Goal: Task Accomplishment & Management: Use online tool/utility

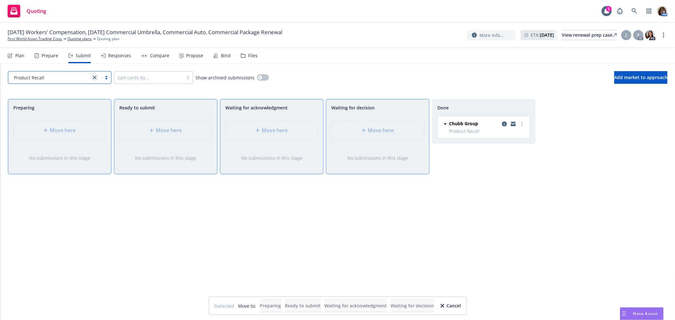
click at [95, 76] on icon "close" at bounding box center [95, 78] width 4 height 4
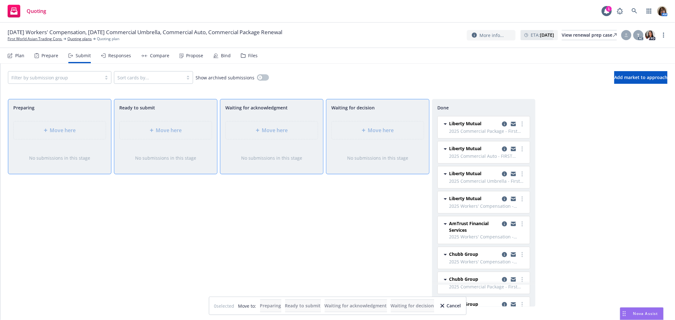
click at [117, 55] on div "Responses" at bounding box center [119, 55] width 23 height 5
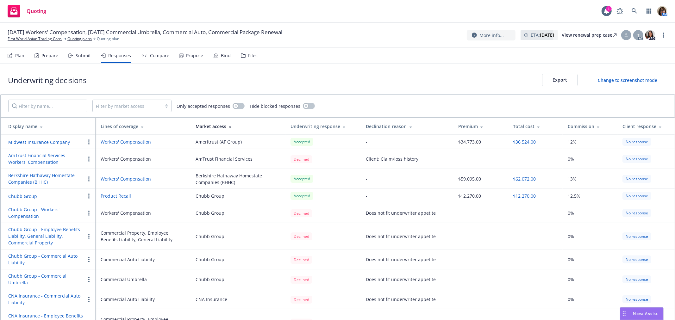
click at [131, 142] on link "Workers' Compensation" at bounding box center [143, 142] width 85 height 7
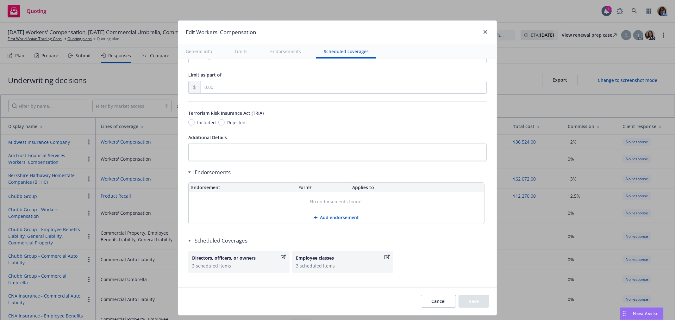
scroll to position [537, 0]
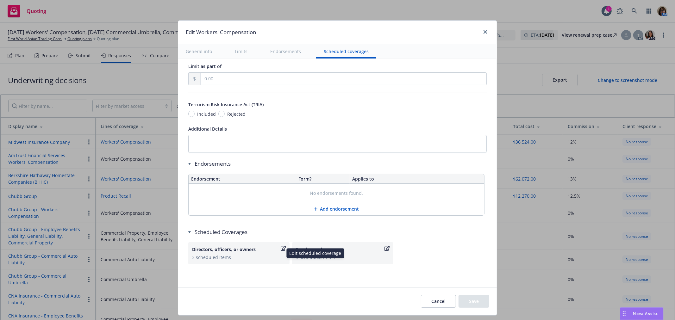
click at [281, 247] on icon "button" at bounding box center [283, 248] width 5 height 5
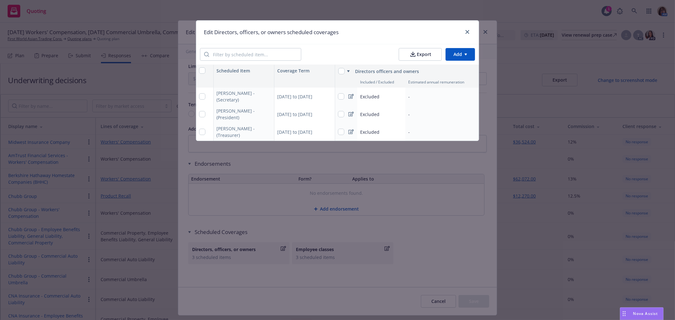
click at [420, 55] on button "Export" at bounding box center [420, 54] width 43 height 13
click at [467, 30] on icon "close" at bounding box center [467, 32] width 4 height 4
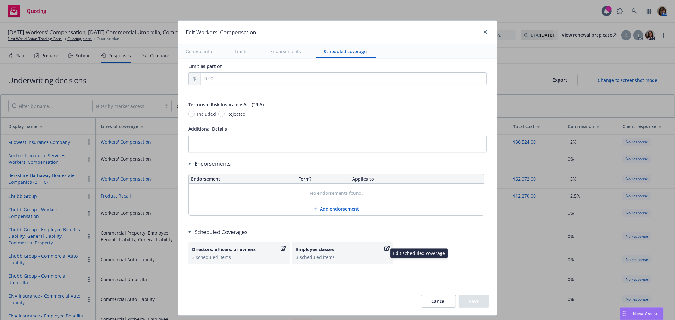
click at [384, 248] on icon "button" at bounding box center [386, 248] width 5 height 5
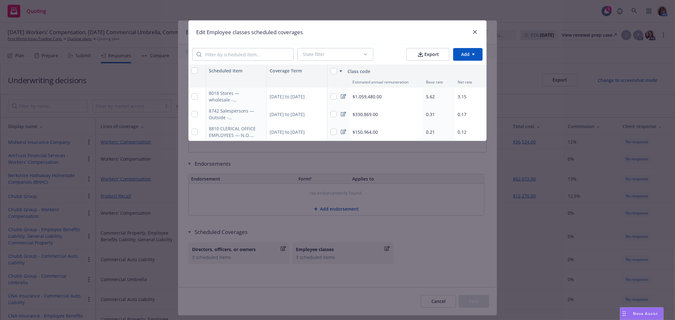
click at [429, 56] on button "Export" at bounding box center [427, 54] width 43 height 13
click at [476, 30] on icon "close" at bounding box center [475, 32] width 4 height 4
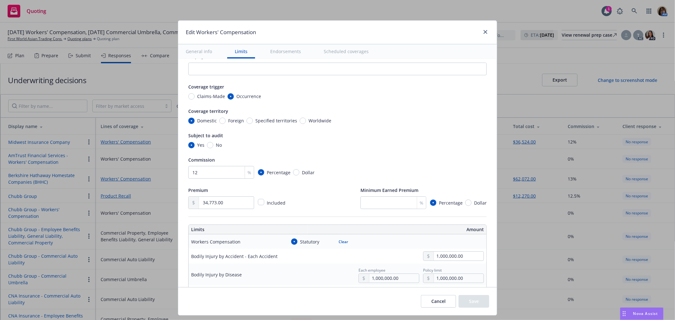
scroll to position [10, 0]
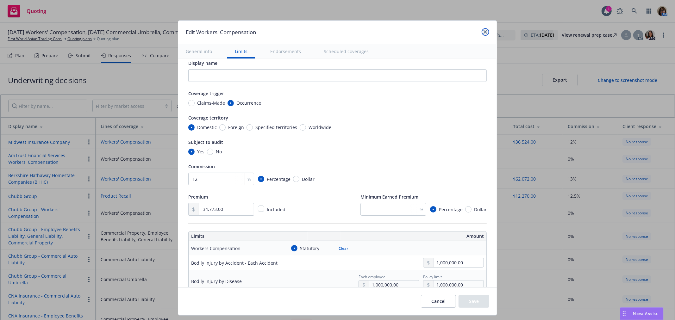
click at [483, 31] on icon "close" at bounding box center [485, 32] width 4 height 4
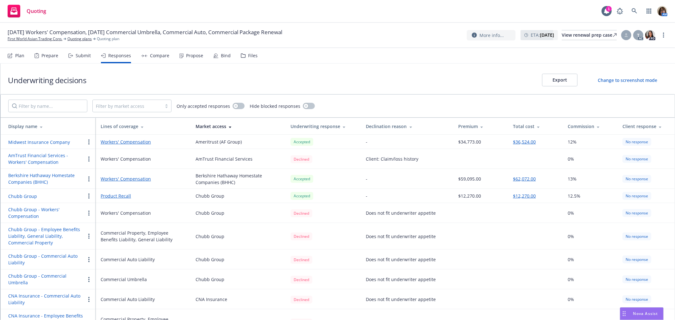
click at [157, 54] on div "Compare" at bounding box center [159, 55] width 19 height 5
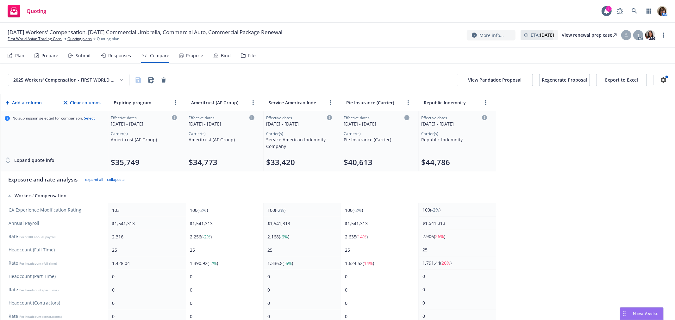
click at [5, 162] on icon at bounding box center [8, 162] width 6 height 6
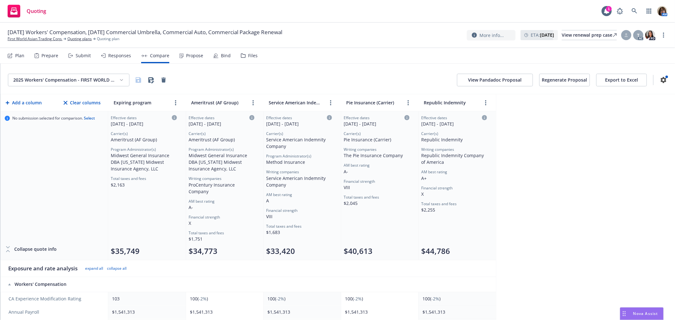
click at [118, 55] on div "Responses" at bounding box center [119, 55] width 23 height 5
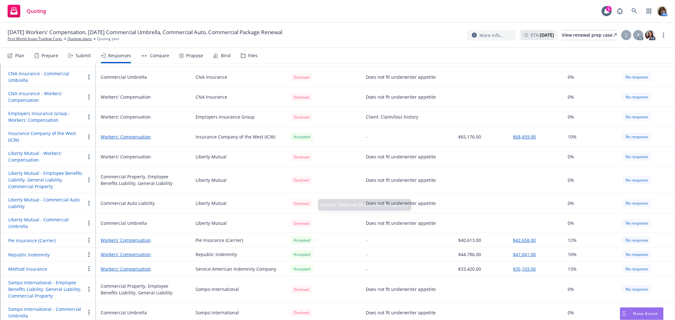
scroll to position [281, 0]
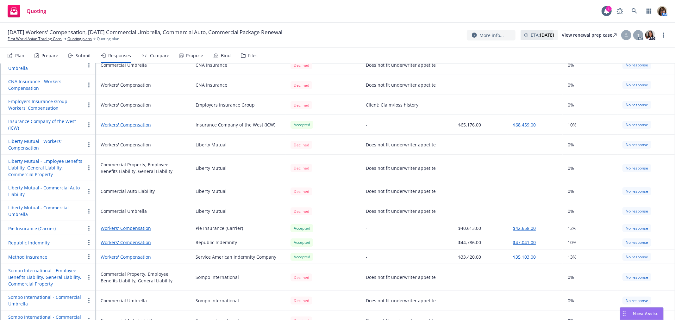
click at [130, 254] on link "Workers' Compensation" at bounding box center [143, 257] width 85 height 7
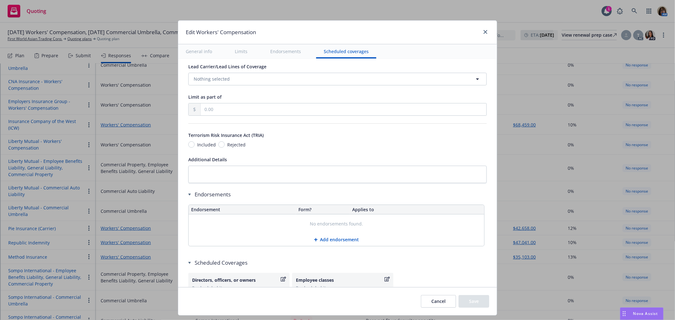
scroll to position [537, 0]
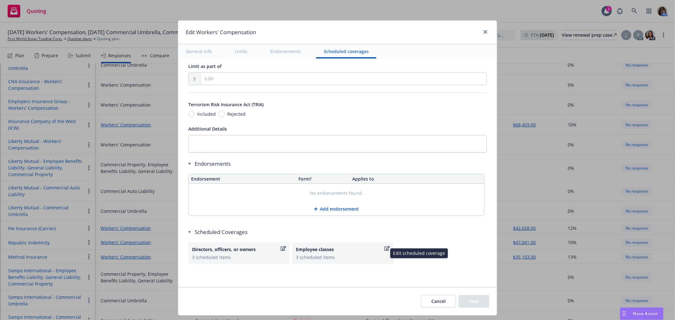
click at [384, 248] on icon "button" at bounding box center [386, 248] width 5 height 5
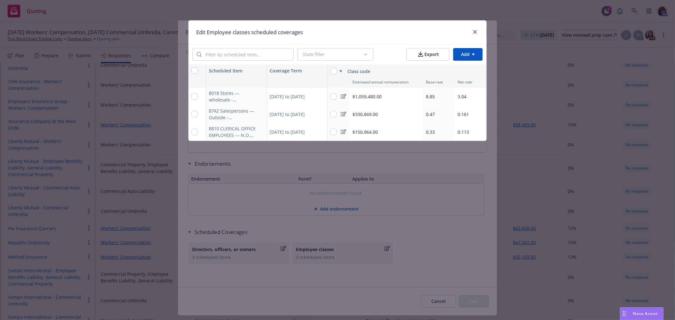
click at [429, 53] on button "Export" at bounding box center [427, 54] width 43 height 13
click at [475, 32] on icon "close" at bounding box center [475, 32] width 4 height 4
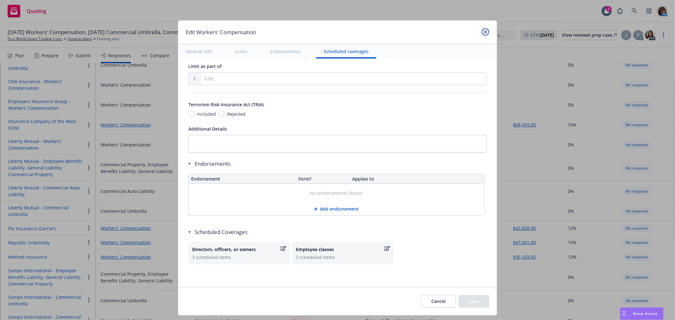
click at [483, 32] on icon "close" at bounding box center [485, 32] width 4 height 4
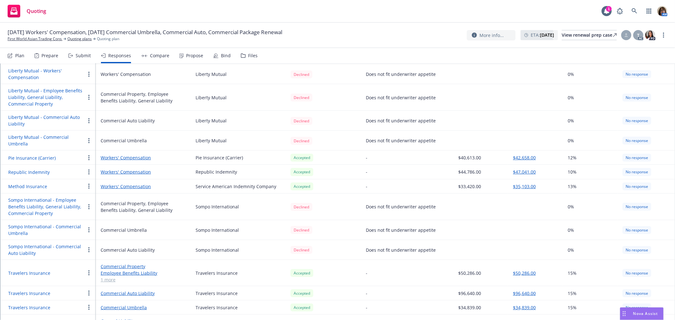
scroll to position [381, 0]
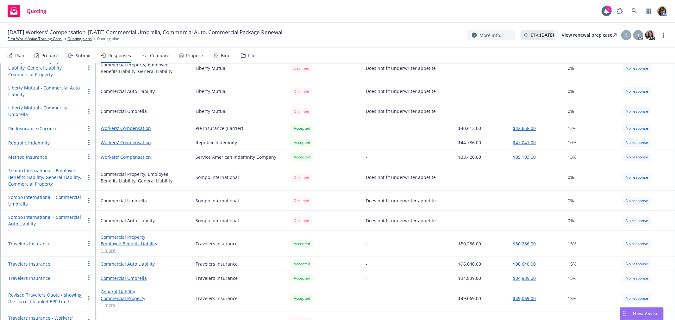
click at [134, 261] on link "Commercial Auto Liability" at bounding box center [143, 264] width 85 height 7
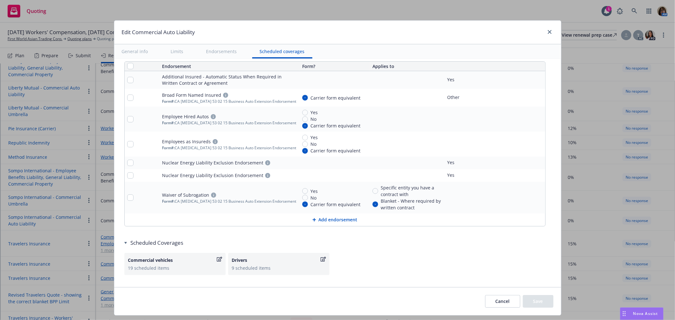
scroll to position [1214, 0]
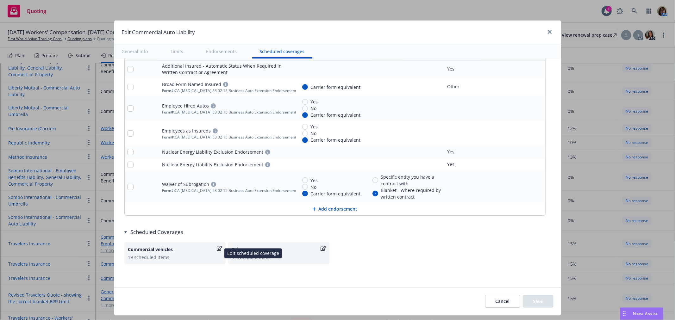
click at [217, 247] on icon "button" at bounding box center [219, 248] width 5 height 5
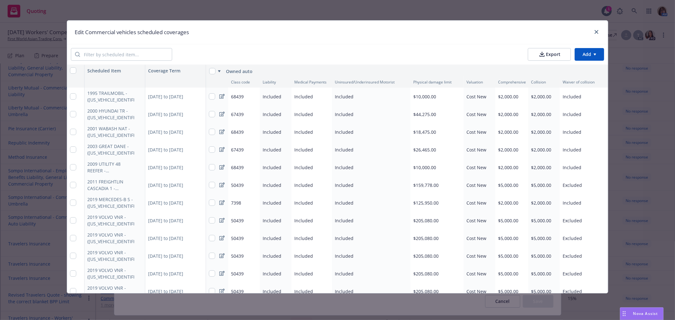
click at [555, 52] on button "Export" at bounding box center [549, 54] width 43 height 13
click at [600, 31] on link "close" at bounding box center [597, 32] width 8 height 8
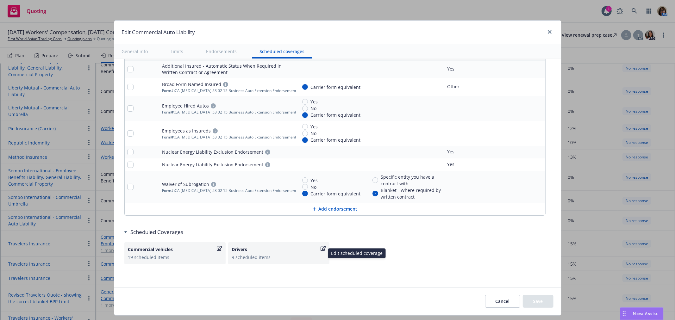
click at [320, 247] on icon "button" at bounding box center [322, 248] width 5 height 5
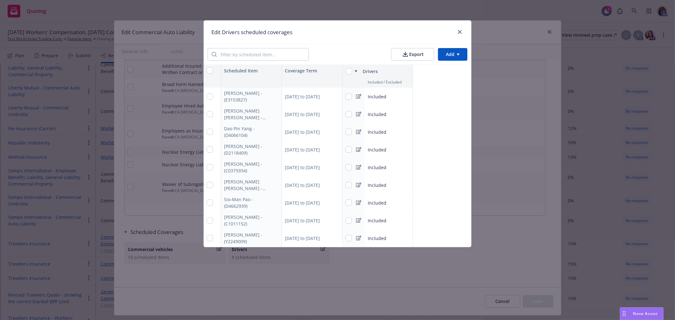
click at [415, 56] on button "Export" at bounding box center [412, 54] width 43 height 13
click at [279, 96] on button "button" at bounding box center [275, 97] width 8 height 8
type textarea "x"
select select "CA"
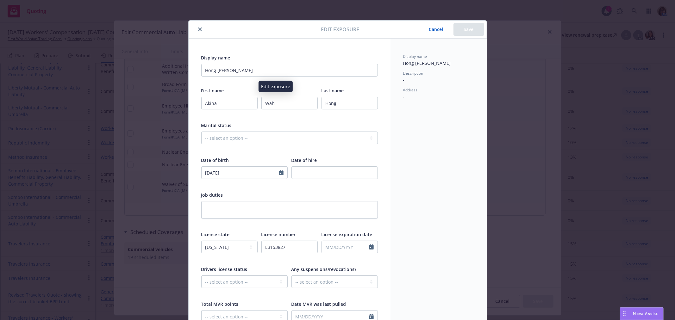
scroll to position [19, 0]
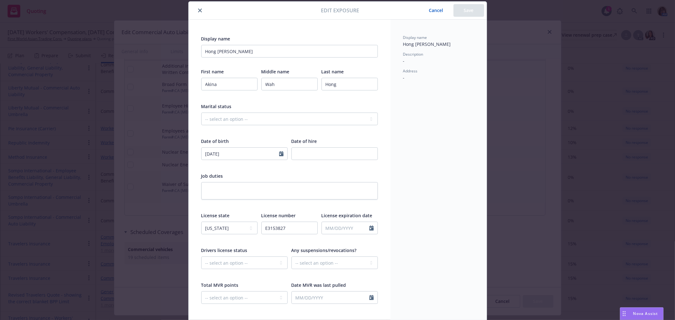
type textarea "x"
click at [432, 9] on button "Cancel" at bounding box center [436, 10] width 34 height 13
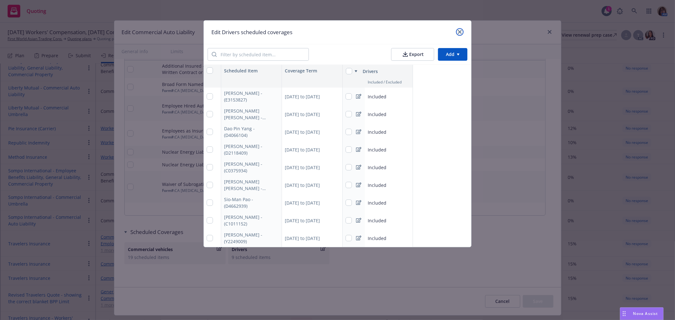
click at [459, 32] on icon "close" at bounding box center [460, 32] width 4 height 4
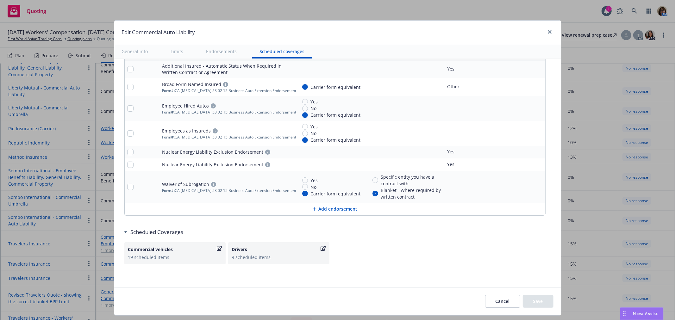
click at [497, 304] on button "Cancel" at bounding box center [502, 301] width 35 height 13
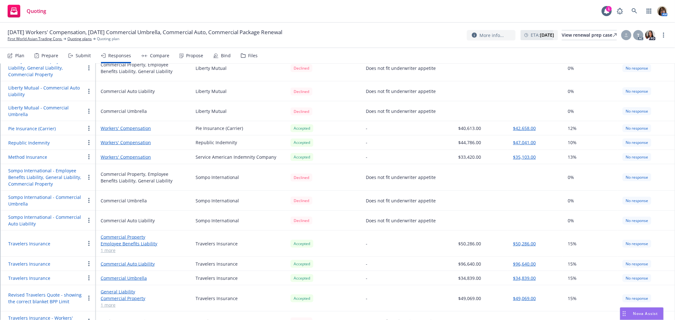
click at [107, 247] on link "1 more" at bounding box center [143, 250] width 85 height 7
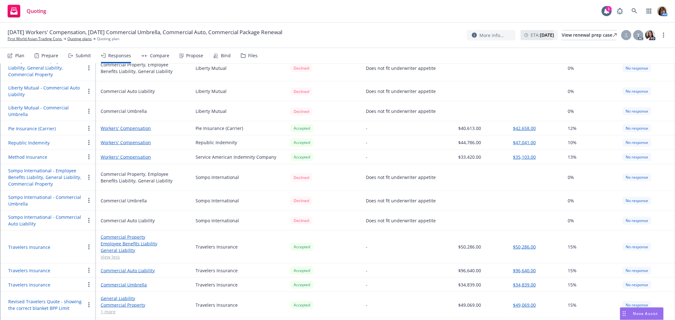
click at [111, 295] on link "General Liability" at bounding box center [143, 298] width 85 height 7
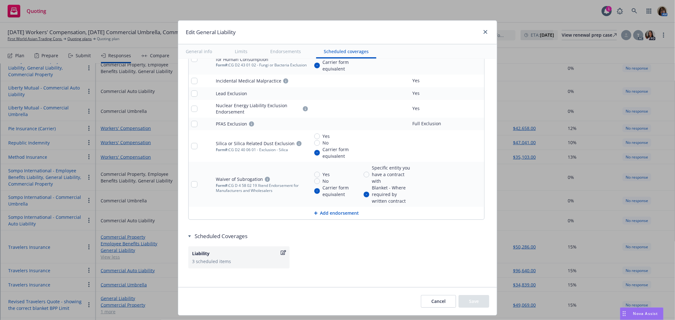
scroll to position [1135, 0]
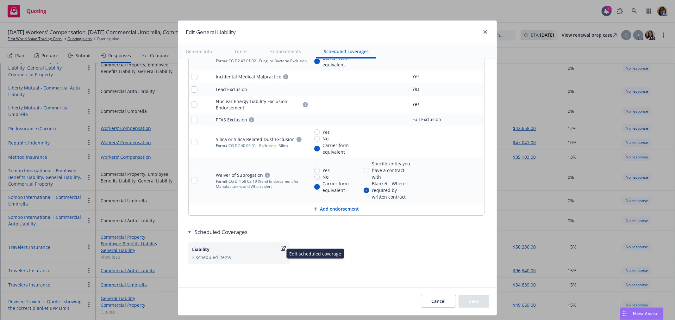
click at [281, 248] on icon "button" at bounding box center [283, 248] width 5 height 5
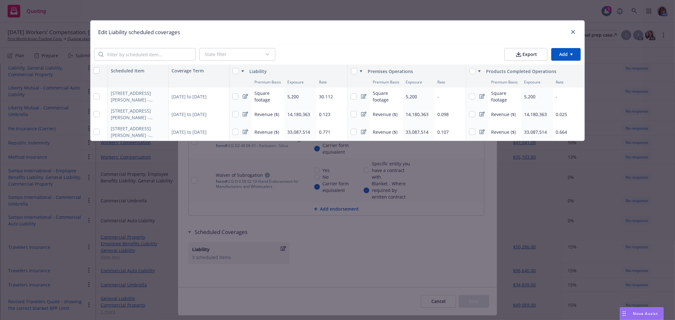
click at [530, 53] on button "Export" at bounding box center [525, 54] width 43 height 13
click at [573, 31] on icon "close" at bounding box center [573, 32] width 4 height 4
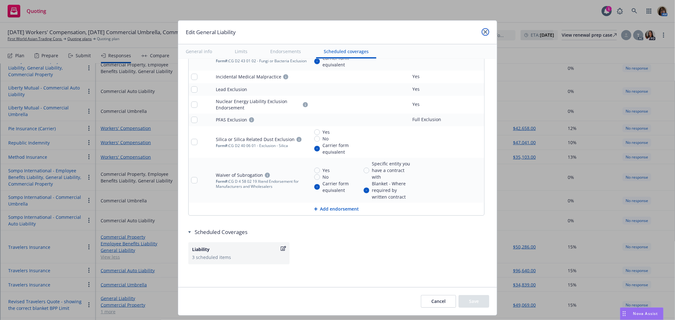
click at [483, 31] on icon "close" at bounding box center [485, 32] width 4 height 4
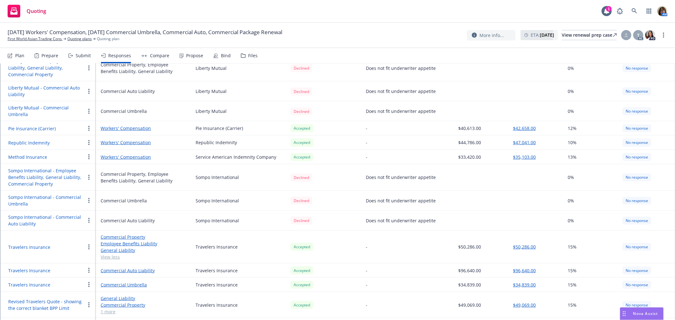
click at [83, 55] on div "Submit" at bounding box center [83, 55] width 15 height 5
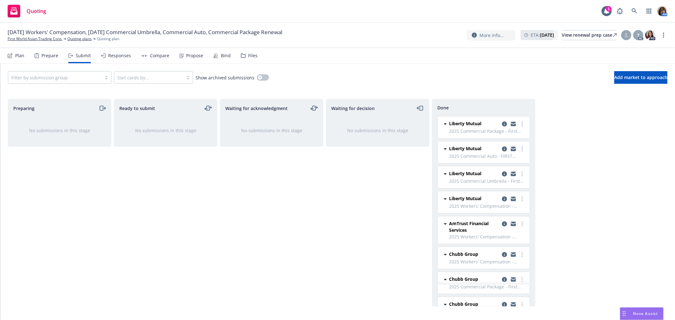
click at [80, 78] on div at bounding box center [54, 78] width 87 height 8
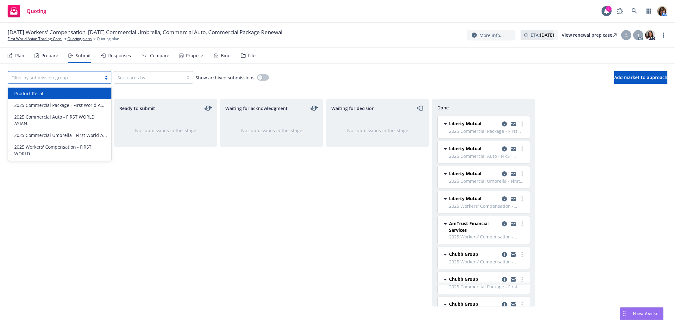
click at [77, 90] on div "Product Recall" at bounding box center [60, 93] width 96 height 7
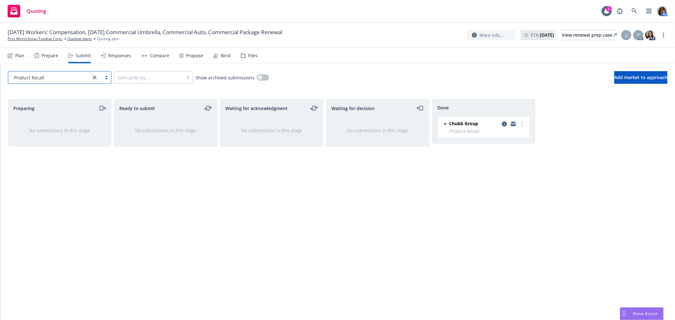
click at [503, 124] on icon "copy logging email" at bounding box center [504, 123] width 5 height 5
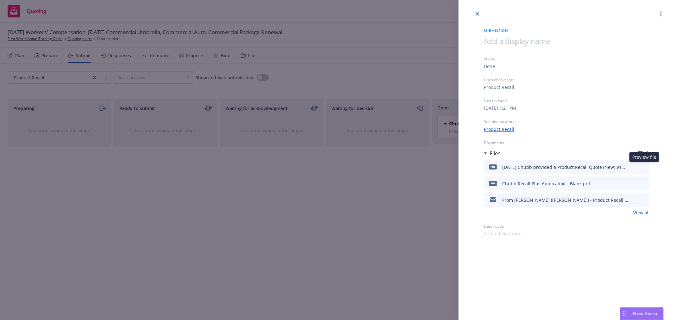
click at [645, 167] on icon "preview file" at bounding box center [644, 166] width 6 height 4
